Goal: Task Accomplishment & Management: Use online tool/utility

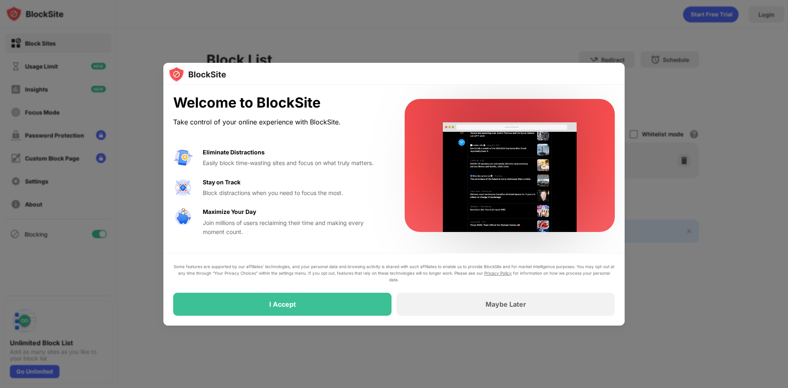
click at [308, 300] on div "I Accept" at bounding box center [282, 303] width 218 height 23
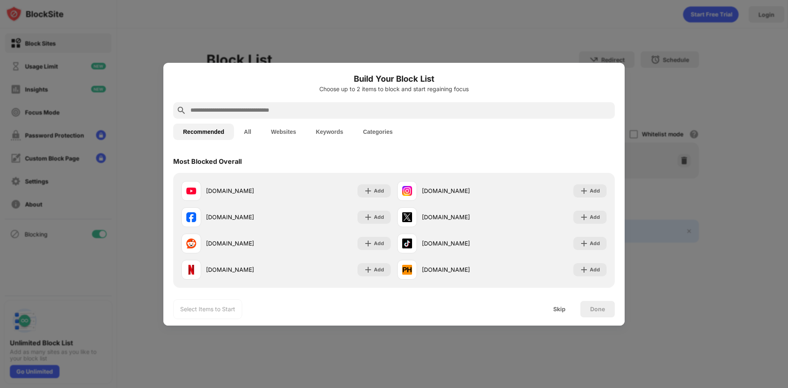
click at [276, 112] on input "text" at bounding box center [400, 110] width 422 height 10
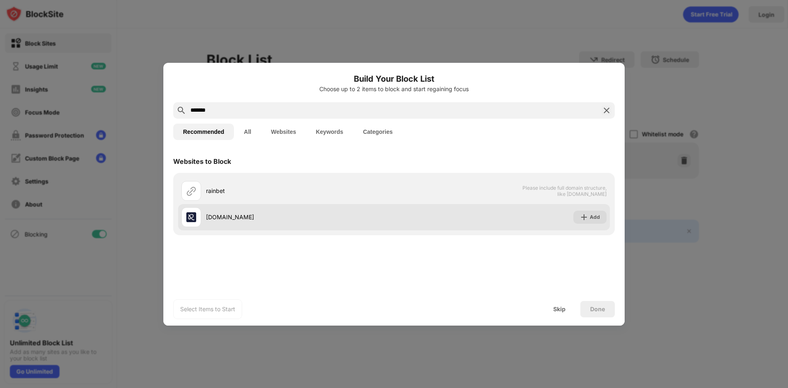
type input "*******"
click at [595, 218] on div "Add" at bounding box center [594, 217] width 10 height 8
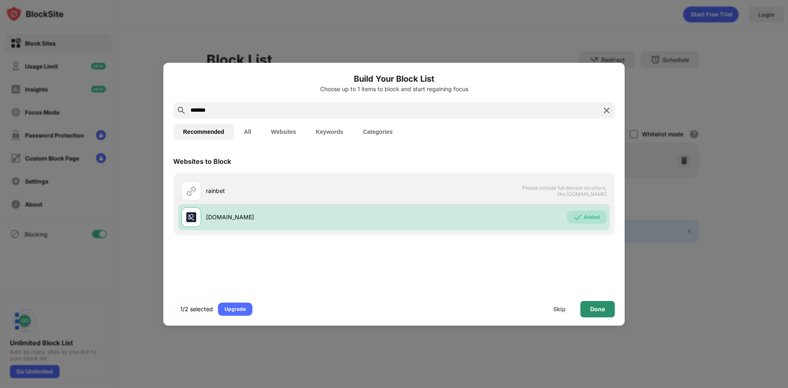
click at [587, 310] on div "Done" at bounding box center [597, 309] width 34 height 16
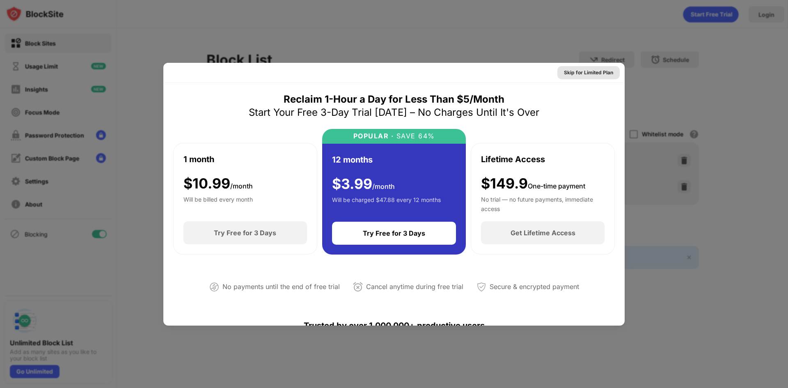
click at [591, 75] on div "Skip for Limited Plan" at bounding box center [588, 72] width 49 height 8
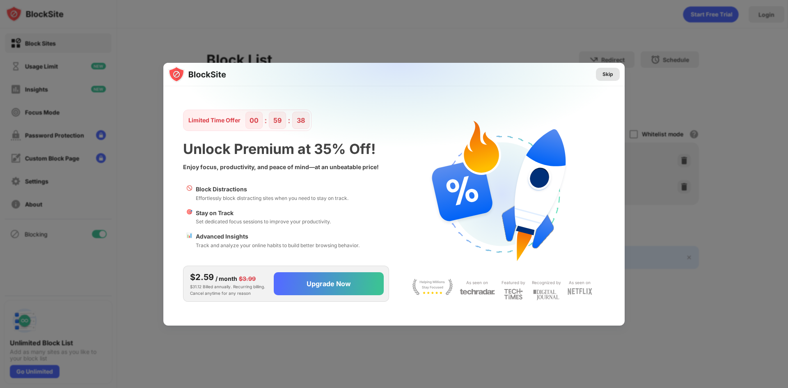
click at [610, 75] on div "Skip" at bounding box center [607, 74] width 11 height 8
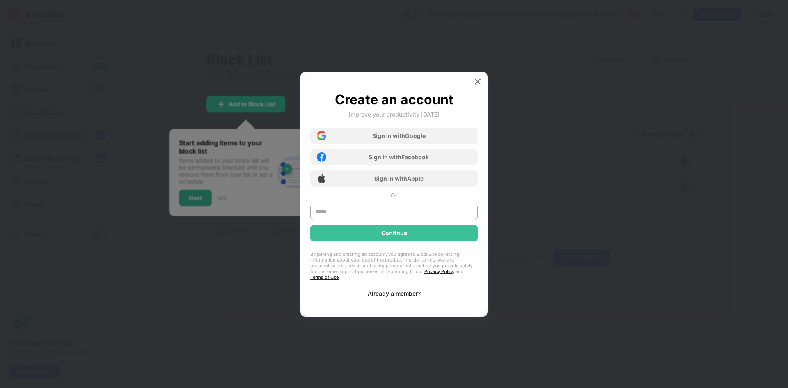
click at [475, 81] on img at bounding box center [477, 82] width 8 height 8
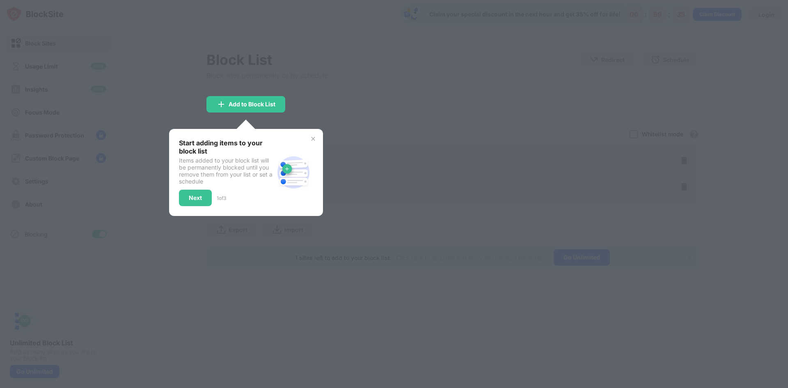
click at [307, 138] on div "Start adding items to your block list Items added to your block list will be pe…" at bounding box center [246, 172] width 154 height 87
click at [313, 137] on img at bounding box center [313, 138] width 7 height 7
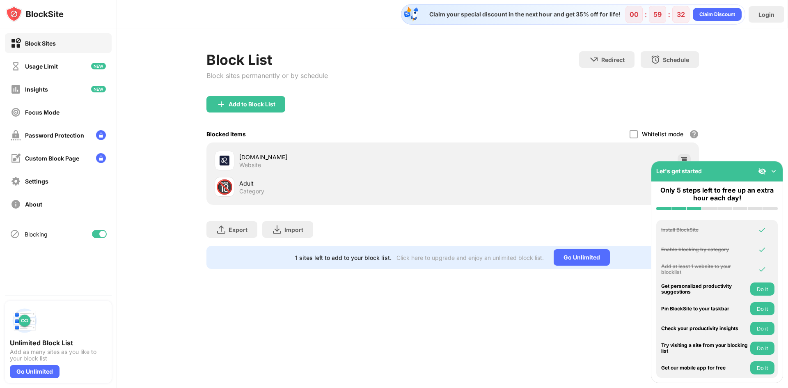
click at [743, 119] on div "Block List Block sites permanently or by schedule Redirect Choose a site to be …" at bounding box center [452, 159] width 671 height 263
click at [771, 174] on img at bounding box center [773, 171] width 8 height 8
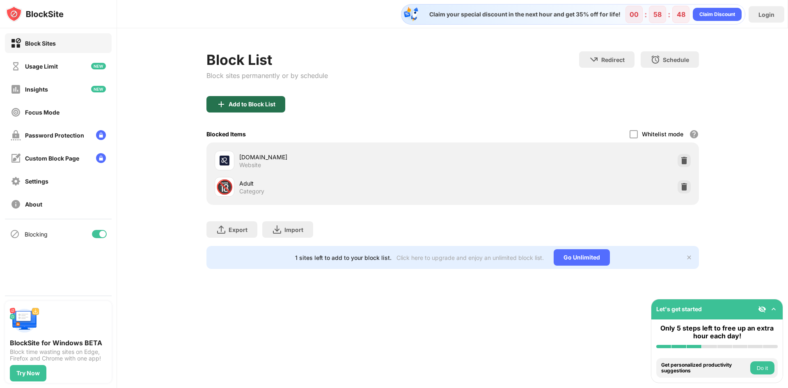
click at [264, 107] on div "Add to Block List" at bounding box center [251, 104] width 47 height 7
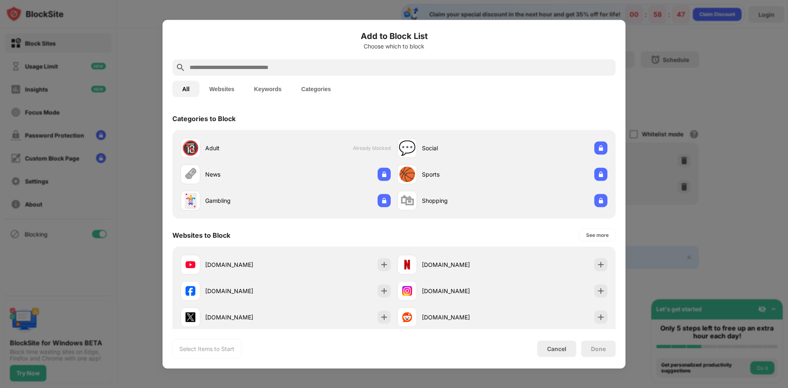
click at [285, 69] on input "text" at bounding box center [400, 67] width 423 height 10
click at [284, 64] on input "text" at bounding box center [400, 67] width 423 height 10
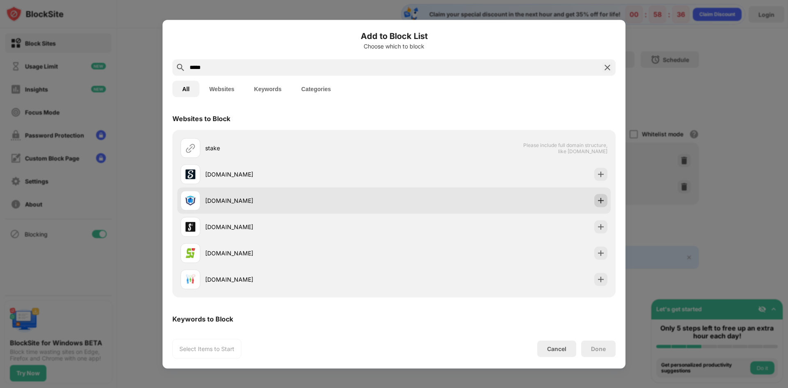
type input "*****"
click at [598, 203] on img at bounding box center [600, 200] width 8 height 8
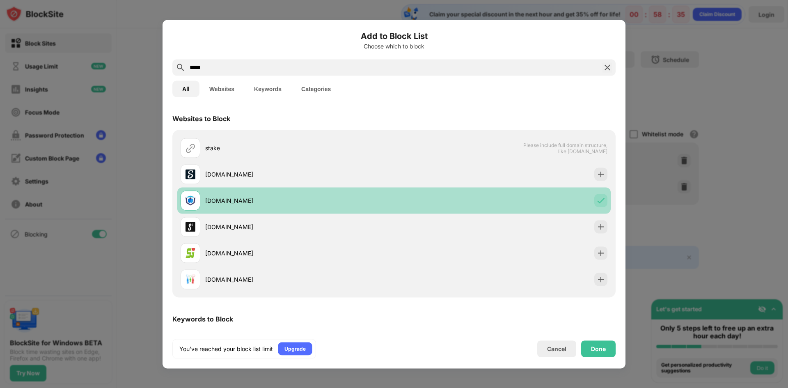
click at [598, 203] on img at bounding box center [600, 200] width 8 height 8
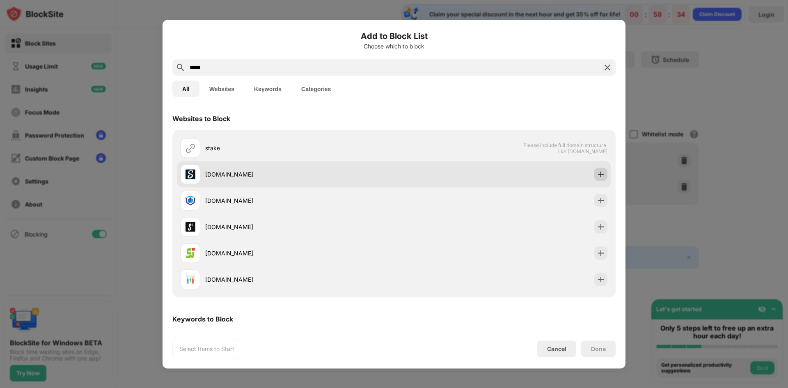
click at [596, 175] on img at bounding box center [600, 174] width 8 height 8
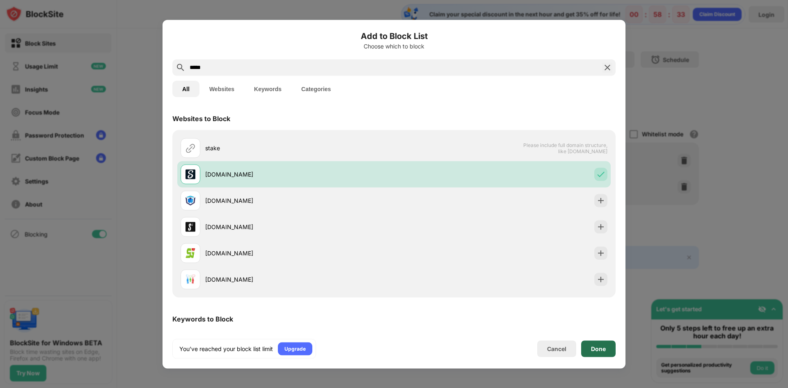
click at [587, 341] on div "Done" at bounding box center [598, 348] width 34 height 16
